Goal: Task Accomplishment & Management: Manage account settings

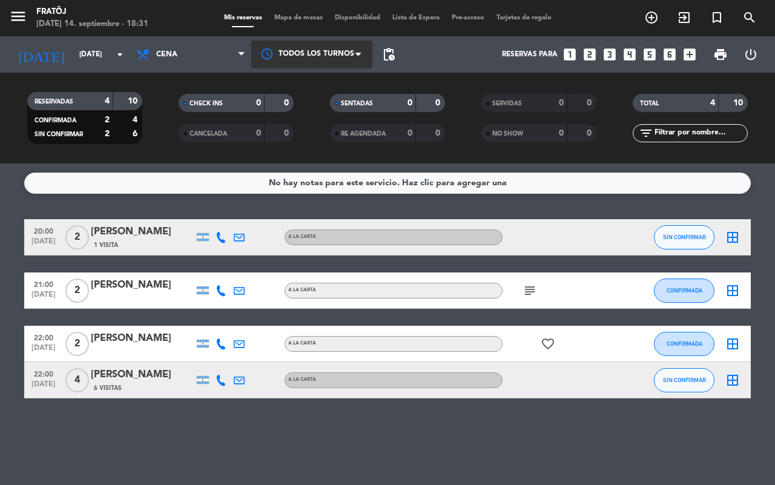
click at [357, 50] on span at bounding box center [361, 54] width 12 height 12
click at [440, 437] on div "No hay notas para este servicio. Haz clic para agregar una 20:00 [DATE] 2 [PERS…" at bounding box center [387, 323] width 775 height 321
click at [119, 378] on div "[PERSON_NAME]" at bounding box center [142, 375] width 103 height 16
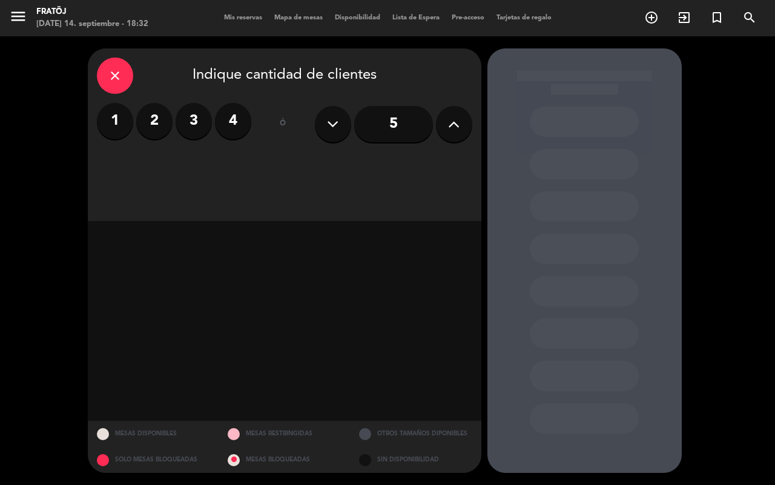
click at [40, 68] on div "close Indique cantidad de clientes 1 2 3 4 ó 5 MESAS DISPONIBLES MESAS RESTRING…" at bounding box center [387, 260] width 775 height 449
click at [51, 18] on div "[DATE] 14. septiembre - 18:32" at bounding box center [92, 24] width 112 height 12
click at [13, 34] on div "menu Fratöj [DATE] 14. septiembre - 18:32 Mis reservas Mapa de mesas Disponibil…" at bounding box center [387, 18] width 775 height 36
click at [53, 16] on div "Fratöj" at bounding box center [92, 12] width 112 height 12
click at [231, 17] on span "Mis reservas" at bounding box center [243, 18] width 50 height 7
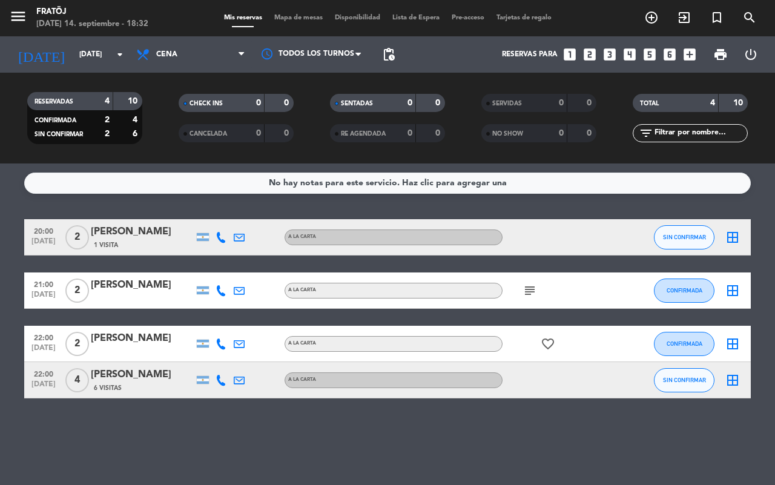
click at [550, 449] on div "No hay notas para este servicio. Haz clic para agregar una 20:00 [DATE] 2 [PERS…" at bounding box center [387, 323] width 775 height 321
